Goal: Find specific page/section: Find specific page/section

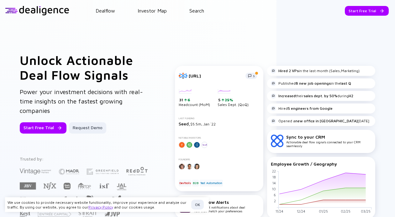
click at [113, 15] on header "Dealflow Investor Map Search Start Free Trial Dealflow Investor Map Start Free …" at bounding box center [197, 10] width 395 height 21
click at [157, 12] on link "Investor Map" at bounding box center [152, 11] width 29 height 6
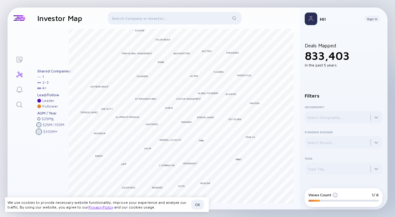
click at [388, 8] on div "Lists Investor Map Filter Investors [PERSON_NAME] Bessemer Tiger Global Managem…" at bounding box center [197, 108] width 395 height 217
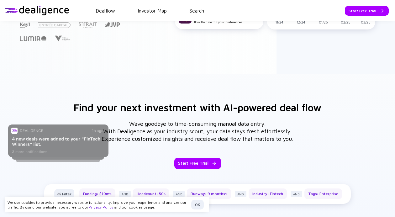
scroll to position [173, 0]
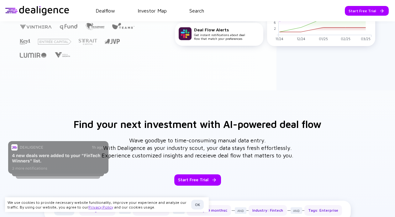
click at [78, 171] on rect at bounding box center [58, 157] width 100 height 33
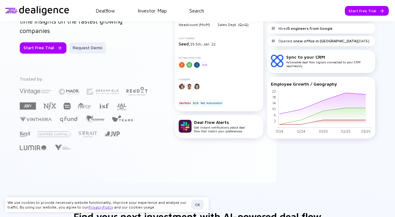
scroll to position [19, 0]
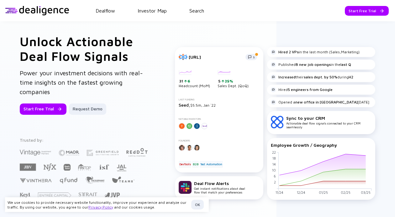
click at [129, 106] on div "Start Free Trial Request Demo" at bounding box center [85, 109] width 130 height 11
click at [165, 8] on link "Investor Map" at bounding box center [152, 11] width 29 height 6
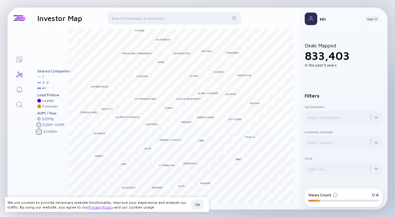
click at [379, 8] on div "Hi! Sign In" at bounding box center [344, 19] width 88 height 23
